Goal: Check status

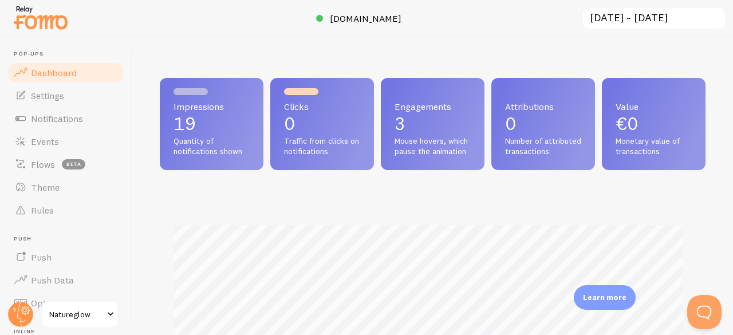
scroll to position [301, 537]
click at [606, 20] on input "[DATE] ~ [DATE]" at bounding box center [654, 18] width 144 height 23
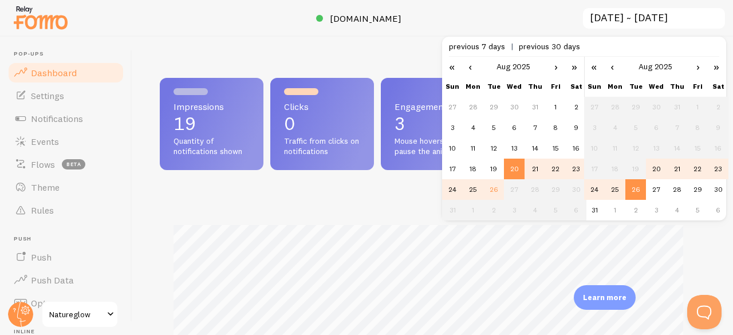
scroll to position [0, 0]
click at [495, 187] on td "26" at bounding box center [493, 189] width 21 height 21
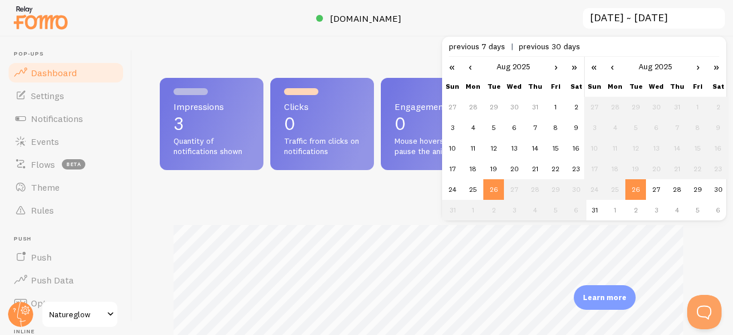
scroll to position [301, 537]
click at [473, 187] on td "25" at bounding box center [473, 189] width 21 height 21
click at [454, 190] on td "24" at bounding box center [452, 189] width 21 height 21
click at [574, 169] on td "23" at bounding box center [576, 169] width 21 height 21
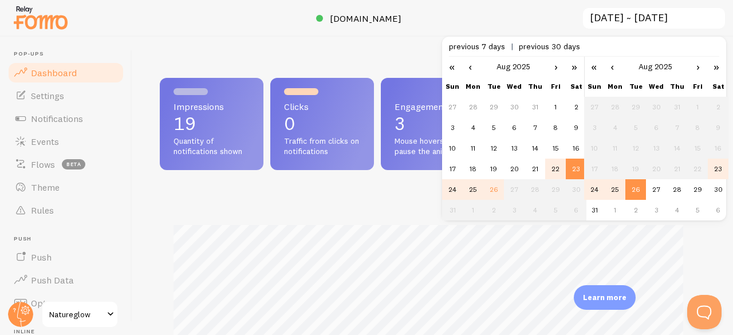
click at [551, 175] on td "22" at bounding box center [555, 169] width 21 height 21
click at [449, 192] on td "24" at bounding box center [452, 189] width 21 height 21
click at [479, 191] on td "25" at bounding box center [473, 189] width 21 height 21
click at [490, 193] on td "26" at bounding box center [493, 189] width 21 height 21
type input "[DATE] ~ [DATE]"
